Goal: Task Accomplishment & Management: Complete application form

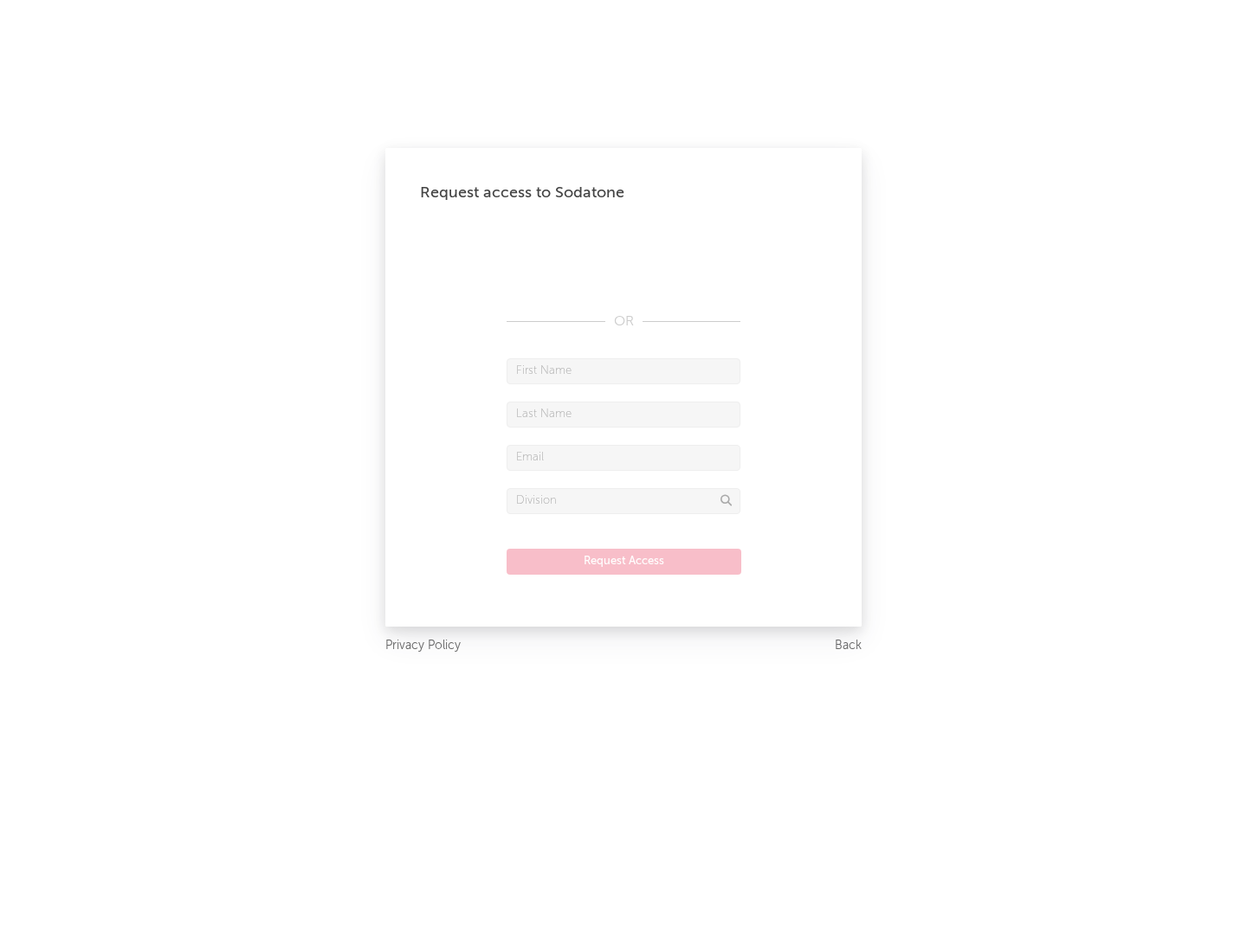
click at [624, 371] on input "text" at bounding box center [624, 371] width 234 height 26
type input "[PERSON_NAME]"
click at [624, 414] on input "text" at bounding box center [624, 414] width 234 height 26
type input "[PERSON_NAME]"
click at [624, 457] on input "text" at bounding box center [624, 457] width 234 height 26
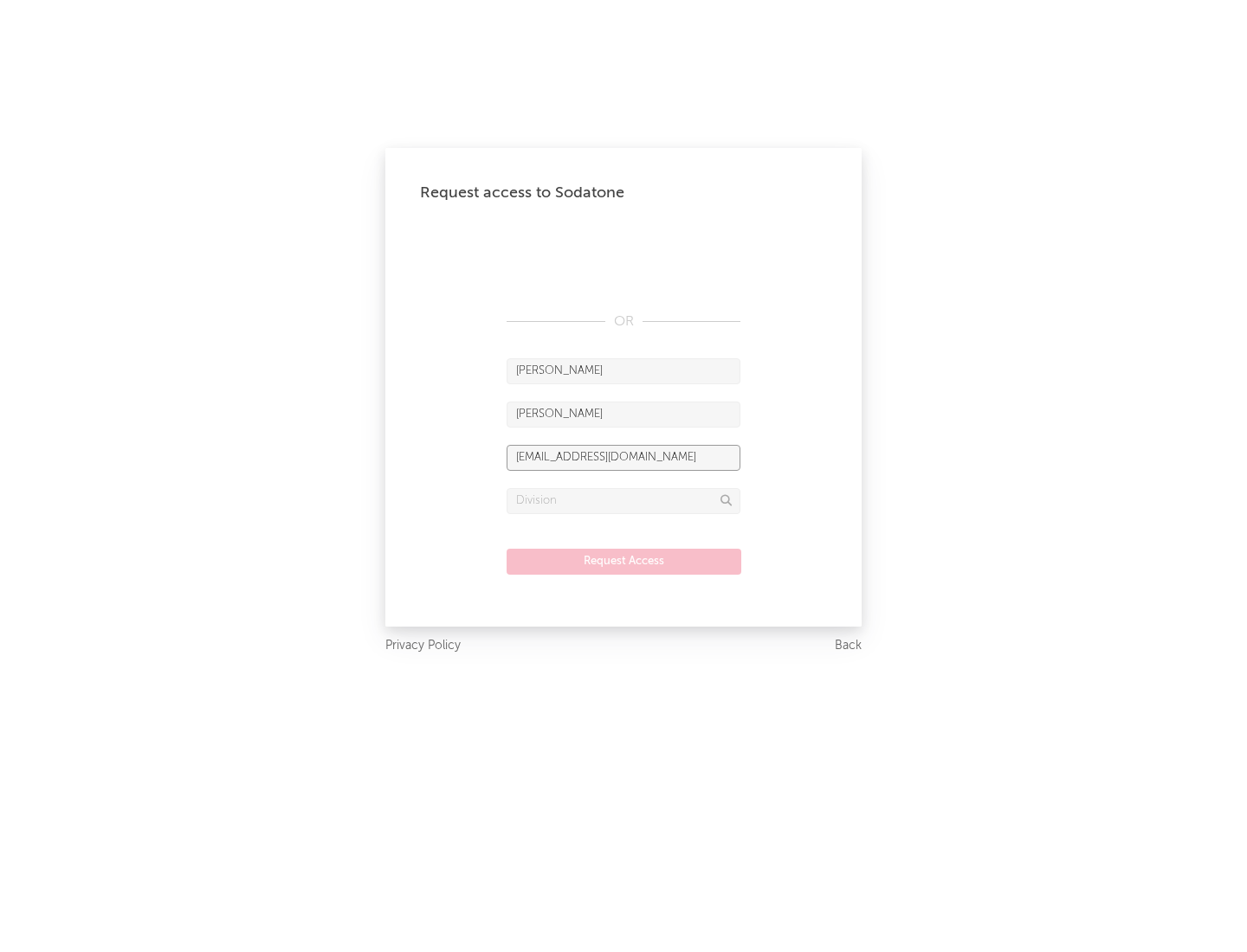
type input "[EMAIL_ADDRESS][DOMAIN_NAME]"
click at [624, 501] on input "text" at bounding box center [624, 502] width 234 height 26
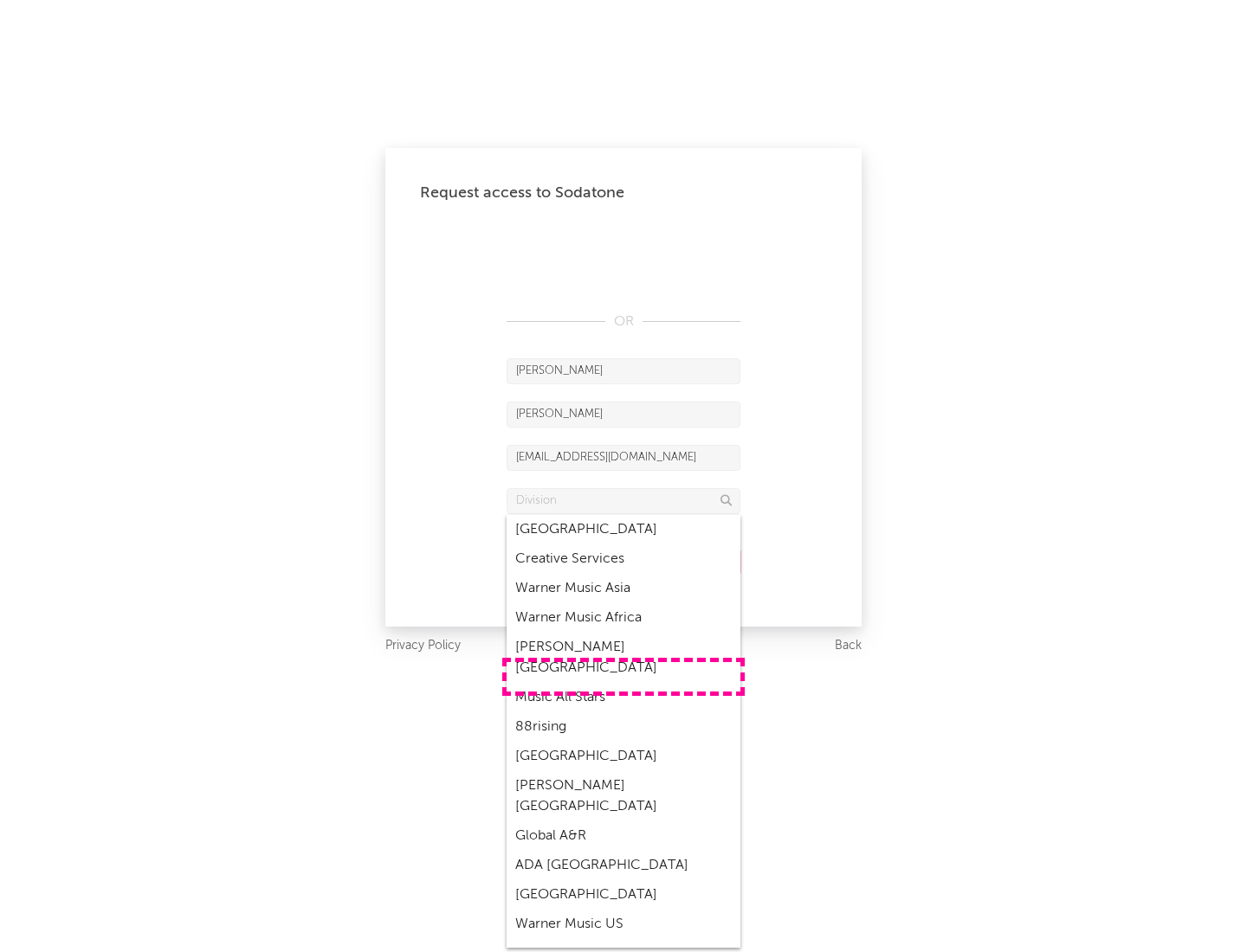
click at [624, 683] on div "Music All Stars" at bounding box center [624, 698] width 234 height 29
type input "Music All Stars"
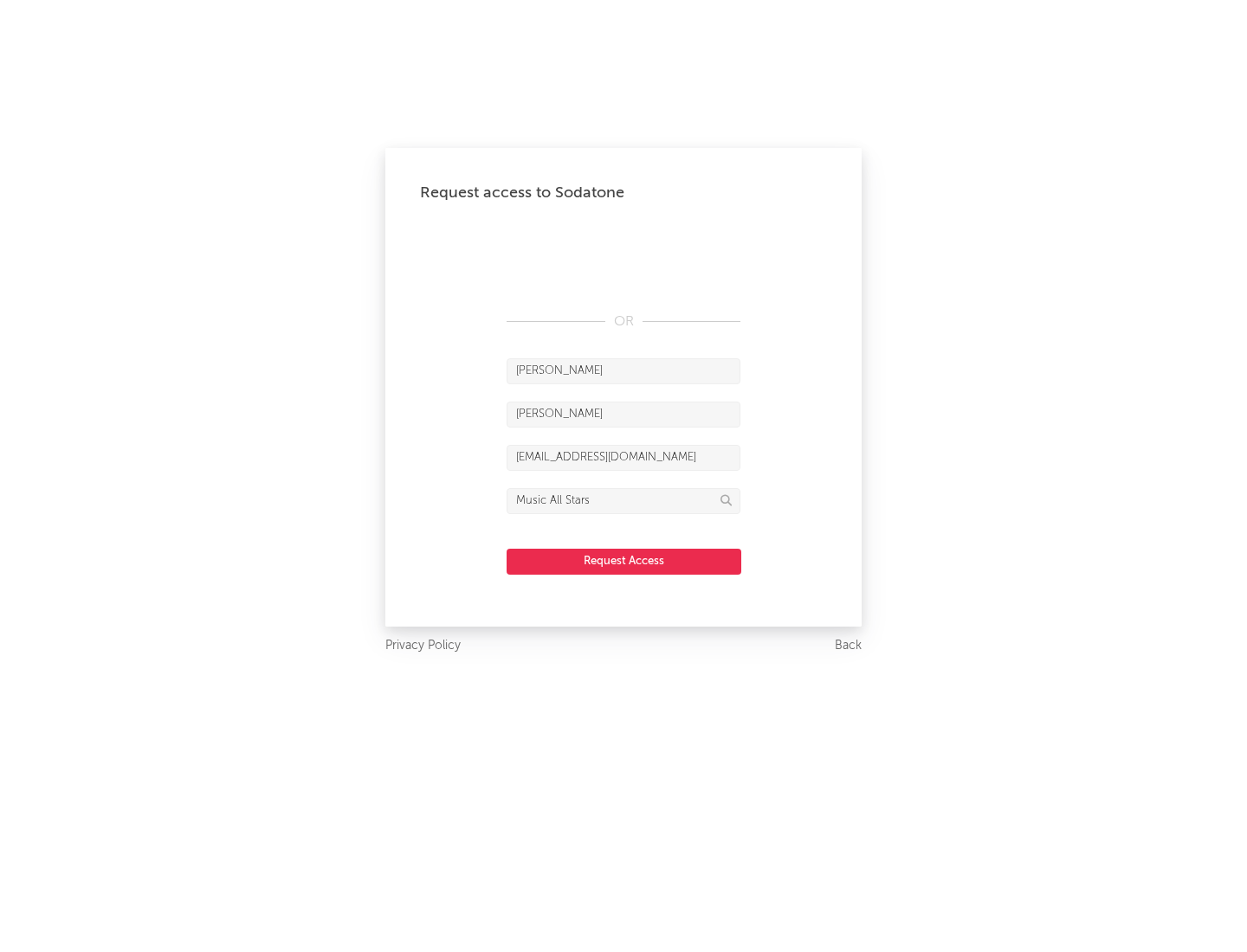
click at [624, 561] on button "Request Access" at bounding box center [624, 561] width 235 height 26
